Goal: Task Accomplishment & Management: Use online tool/utility

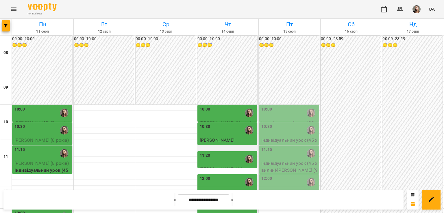
scroll to position [146, 0]
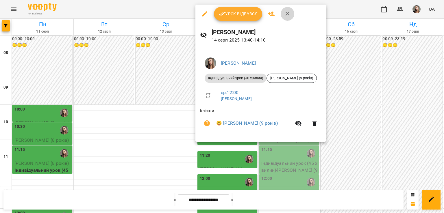
click at [287, 14] on icon "button" at bounding box center [287, 14] width 4 height 4
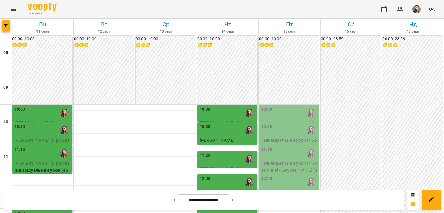
scroll to position [18, 0]
click at [222, 106] on div "10:00" at bounding box center [228, 112] width 56 height 13
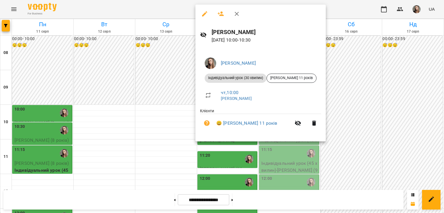
click at [161, 112] on div at bounding box center [222, 106] width 444 height 213
